Goal: Transaction & Acquisition: Purchase product/service

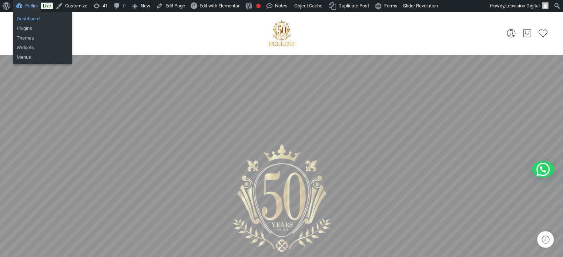
click at [27, 20] on link "Dashboard" at bounding box center [42, 19] width 59 height 10
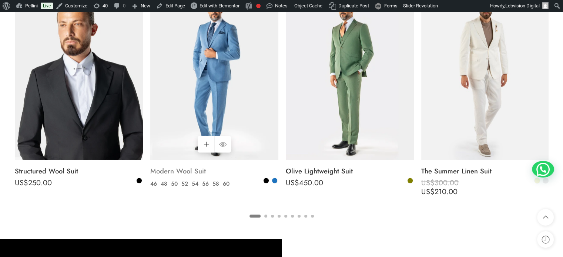
scroll to position [1370, 0]
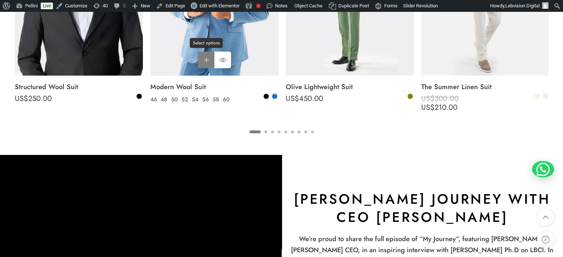
click at [204, 58] on link "Select options Select options" at bounding box center [206, 59] width 17 height 17
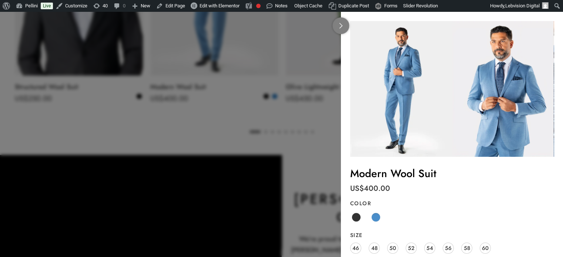
click at [336, 27] on link at bounding box center [341, 25] width 17 height 17
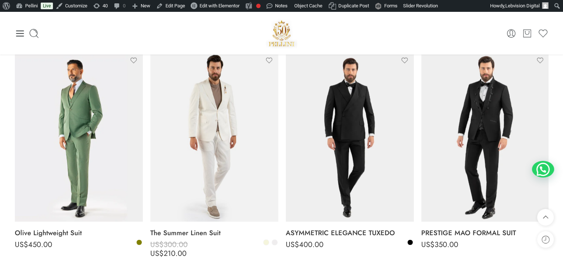
scroll to position [1222, 0]
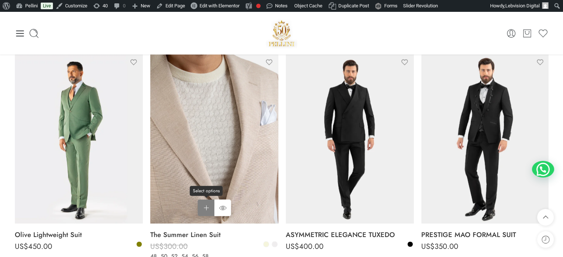
click at [202, 201] on link "Select options Select options" at bounding box center [206, 208] width 17 height 17
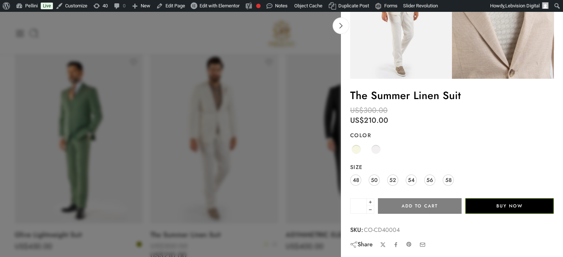
scroll to position [79, 0]
click at [375, 177] on span "50" at bounding box center [374, 180] width 7 height 10
click at [374, 149] on span at bounding box center [375, 148] width 9 height 9
click at [420, 204] on button "Add to cart" at bounding box center [420, 206] width 84 height 16
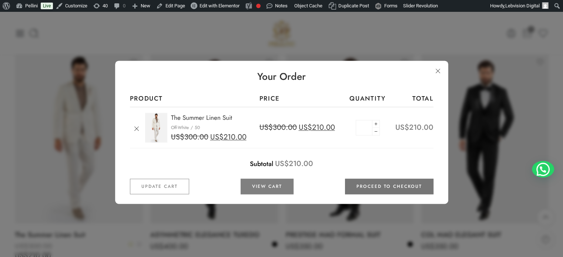
click at [383, 186] on link "Proceed to checkout" at bounding box center [389, 187] width 89 height 16
